Goal: Book appointment/travel/reservation

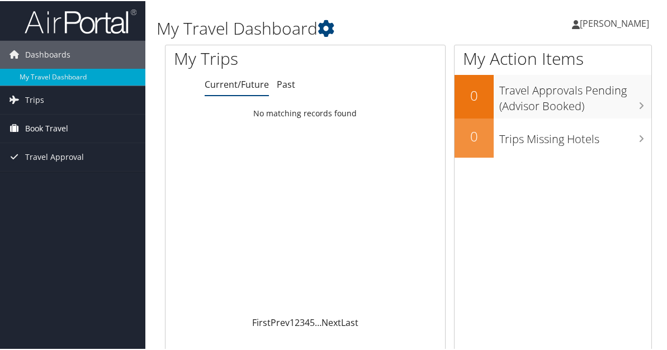
click at [53, 126] on span "Book Travel" at bounding box center [46, 127] width 43 height 28
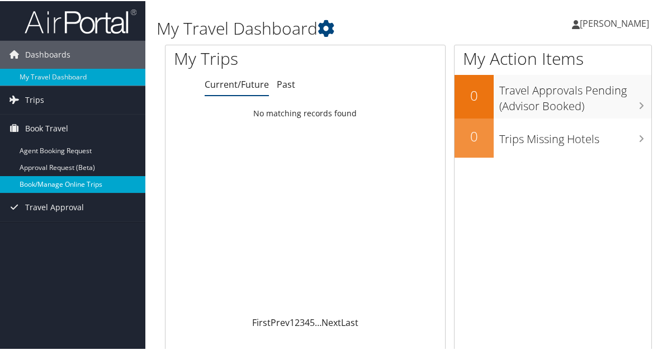
click at [55, 184] on link "Book/Manage Online Trips" at bounding box center [72, 183] width 145 height 17
